Goal: Task Accomplishment & Management: Use online tool/utility

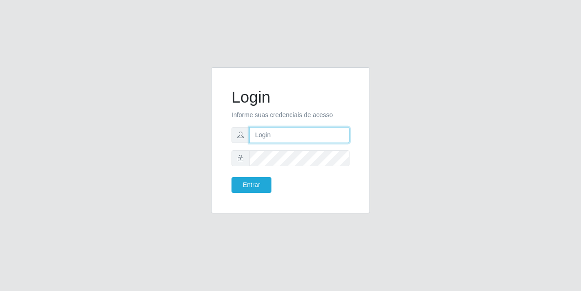
click at [299, 129] on input "text" at bounding box center [299, 135] width 100 height 16
type input "[EMAIL_ADDRESS][DOMAIN_NAME]"
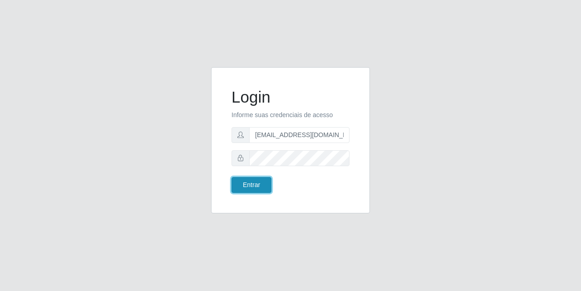
click at [259, 181] on button "Entrar" at bounding box center [251, 185] width 40 height 16
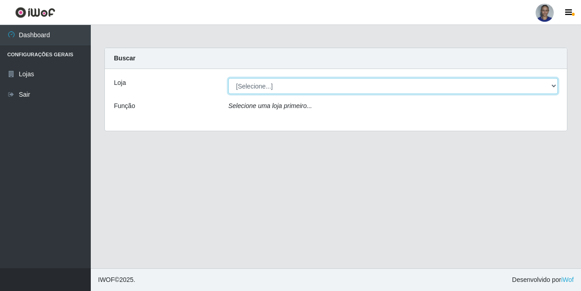
click at [534, 91] on select "[Selecione...] Supermercado [GEOGRAPHIC_DATA]" at bounding box center [392, 86] width 329 height 16
select select "165"
click at [228, 78] on select "[Selecione...] Supermercado [GEOGRAPHIC_DATA]" at bounding box center [392, 86] width 329 height 16
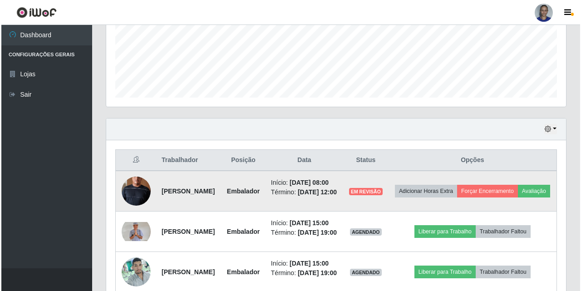
scroll to position [320, 0]
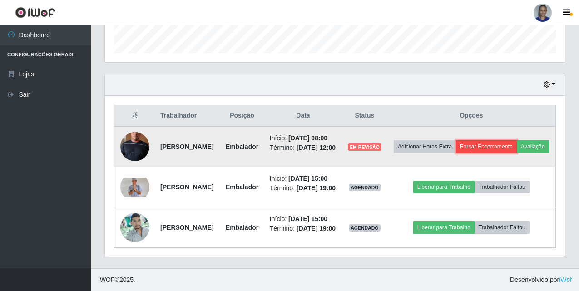
click at [516, 140] on button "Forçar Encerramento" at bounding box center [486, 146] width 61 height 13
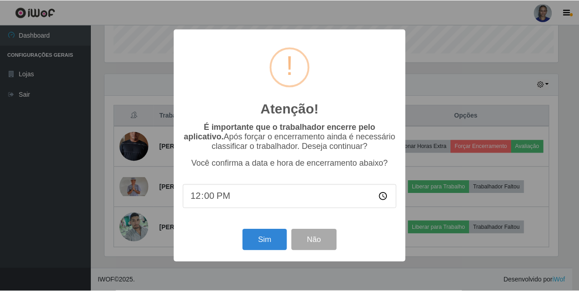
scroll to position [188, 455]
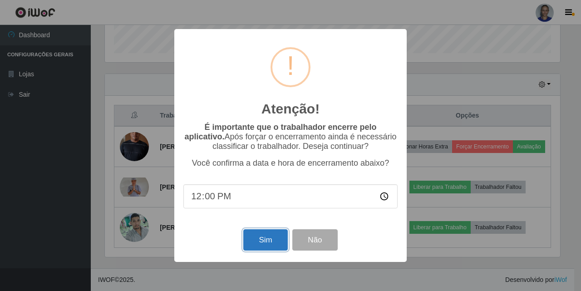
click at [250, 245] on button "Sim" at bounding box center [265, 239] width 44 height 21
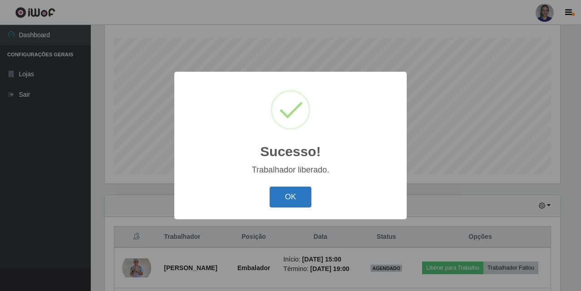
click at [295, 199] on button "OK" at bounding box center [291, 196] width 42 height 21
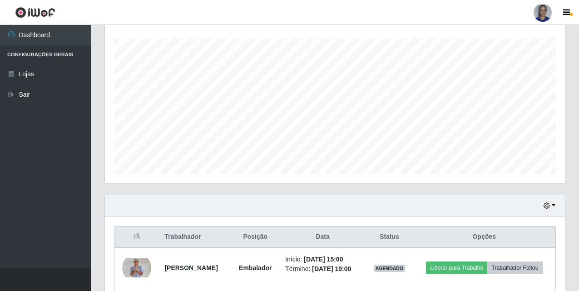
scroll to position [245, 0]
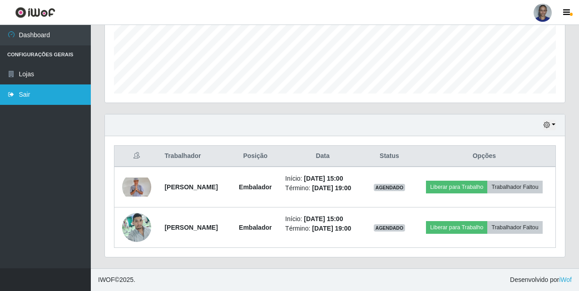
click at [42, 100] on link "Sair" at bounding box center [45, 94] width 91 height 20
